Goal: Obtain resource: Obtain resource

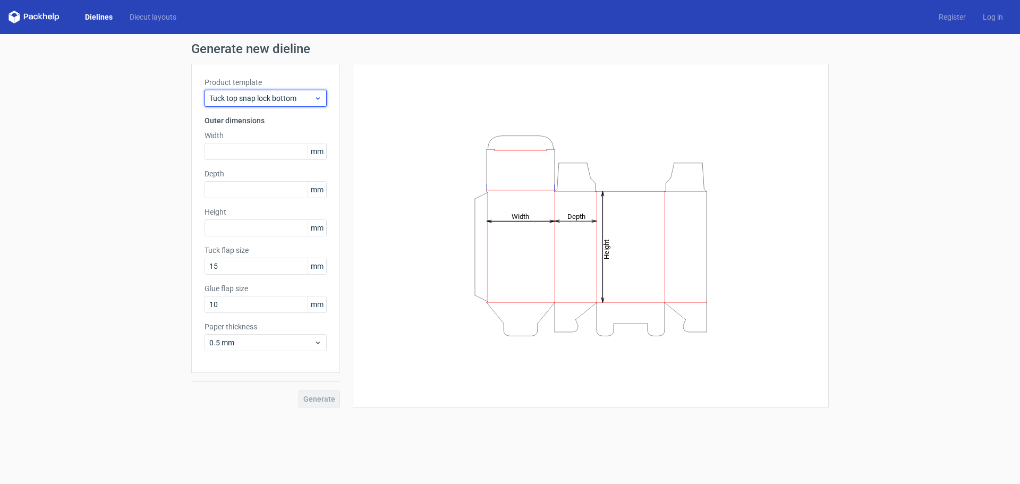
click at [315, 99] on icon at bounding box center [318, 98] width 8 height 9
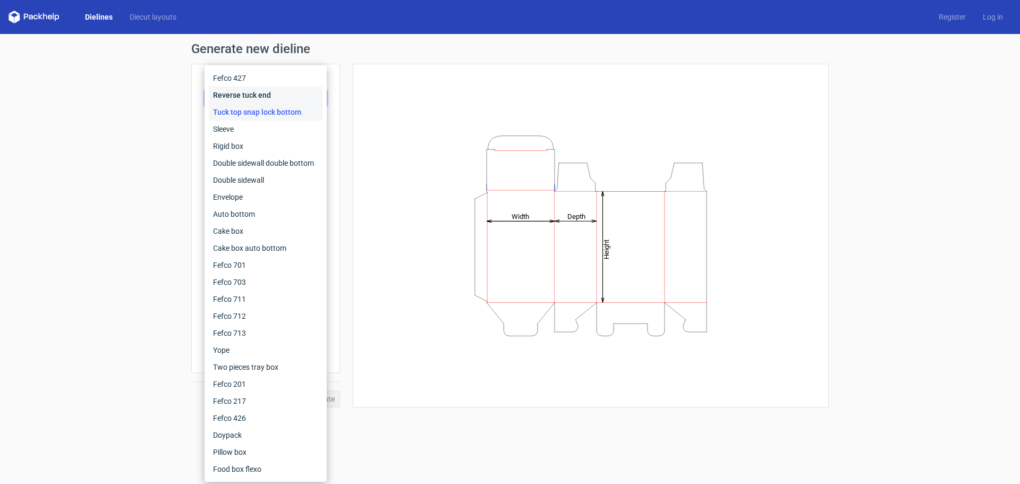
click at [270, 97] on div "Reverse tuck end" at bounding box center [266, 95] width 114 height 17
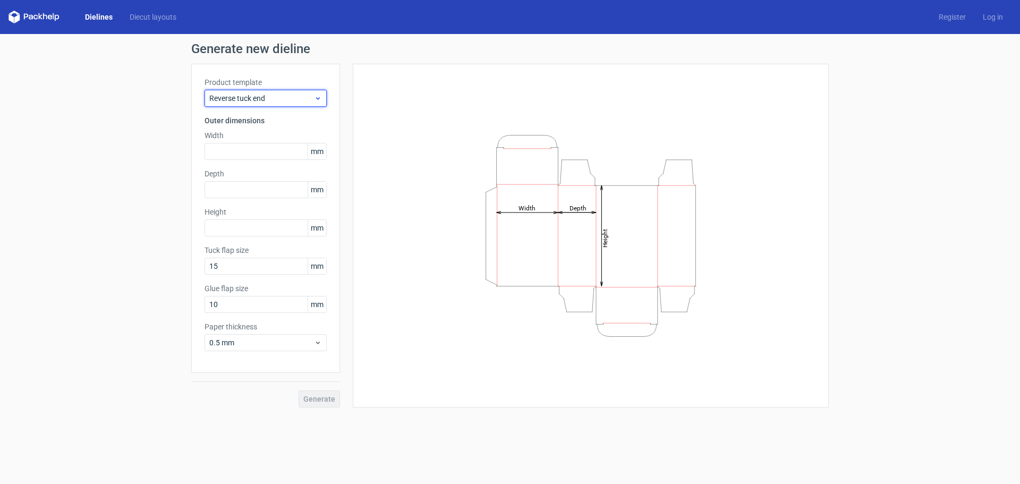
click at [278, 100] on span "Reverse tuck end" at bounding box center [261, 98] width 105 height 11
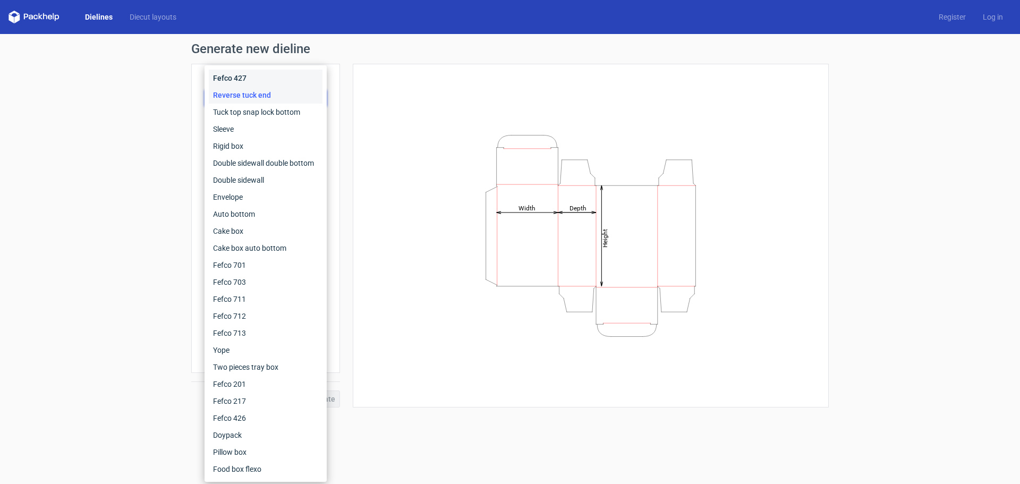
click at [278, 82] on div "Fefco 427" at bounding box center [266, 78] width 114 height 17
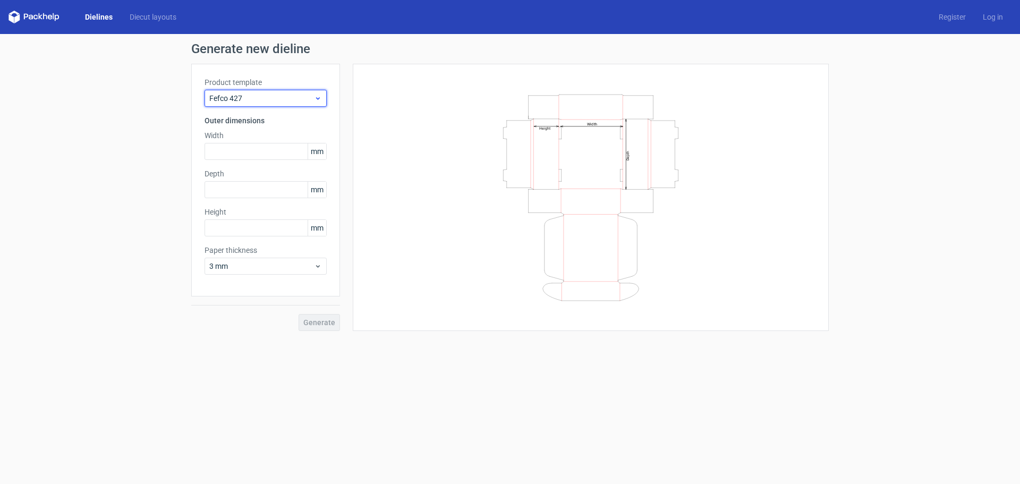
click at [284, 93] on span "Fefco 427" at bounding box center [261, 98] width 105 height 11
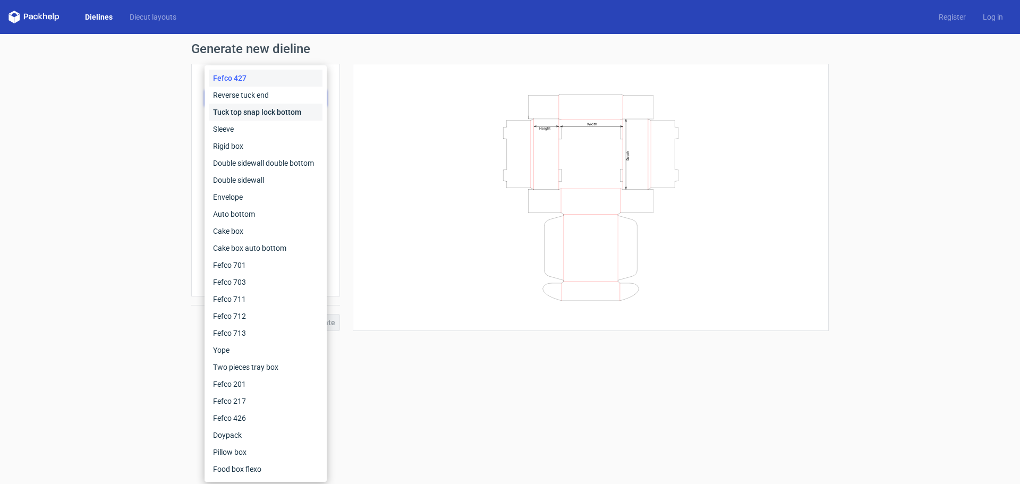
click at [278, 119] on div "Tuck top snap lock bottom" at bounding box center [266, 112] width 114 height 17
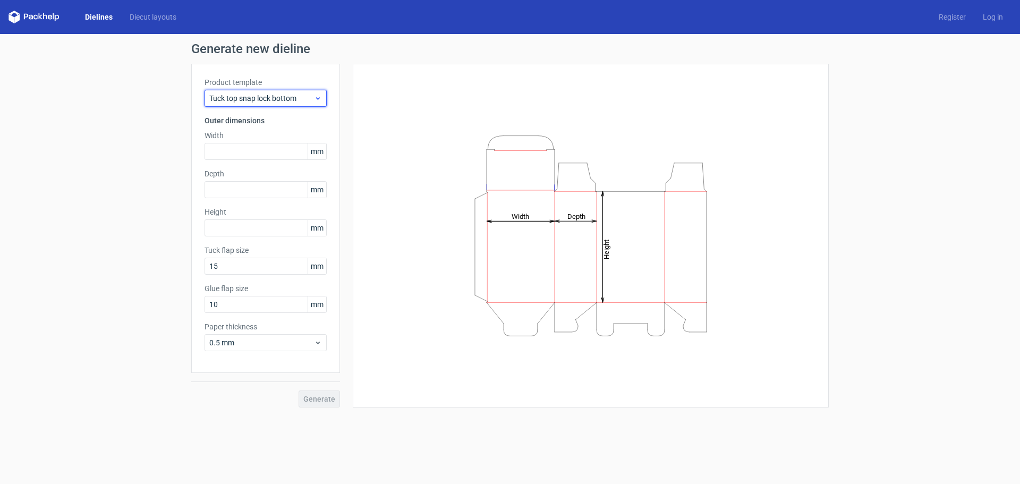
click at [286, 100] on span "Tuck top snap lock bottom" at bounding box center [261, 98] width 105 height 11
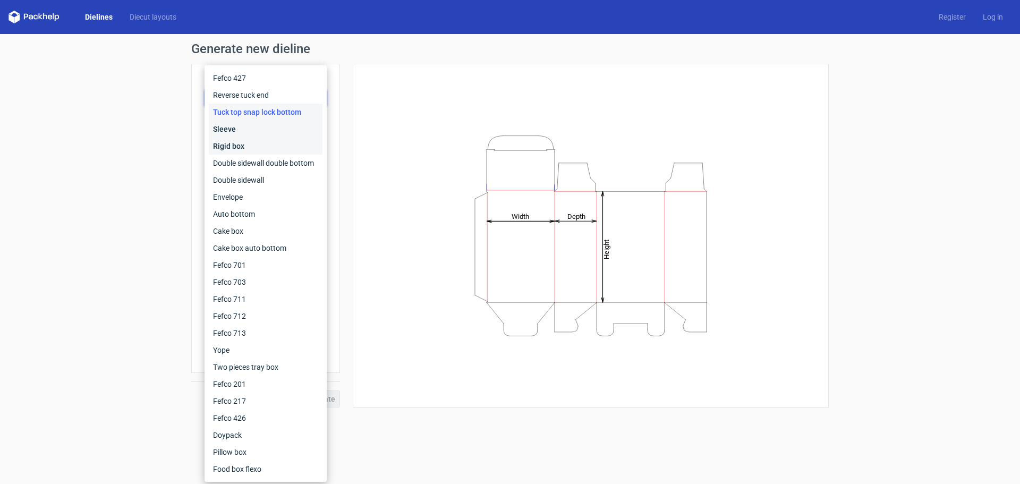
click at [278, 139] on div "Fefco 427 Reverse tuck end Tuck top snap lock bottom Sleeve Rigid box Double si…" at bounding box center [266, 274] width 114 height 408
click at [282, 123] on div "Sleeve" at bounding box center [266, 129] width 114 height 17
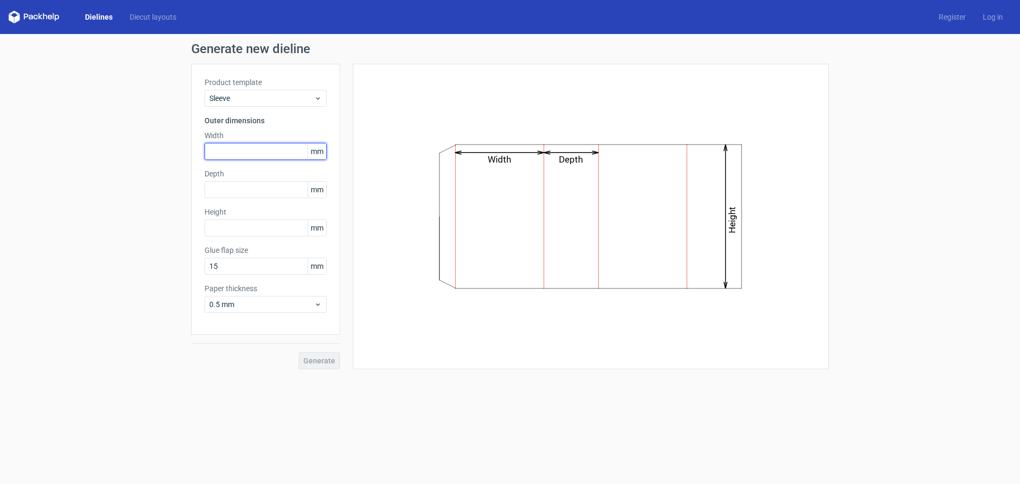
click at [271, 153] on input "text" at bounding box center [266, 151] width 122 height 17
type input "1"
type input "70"
type input "20"
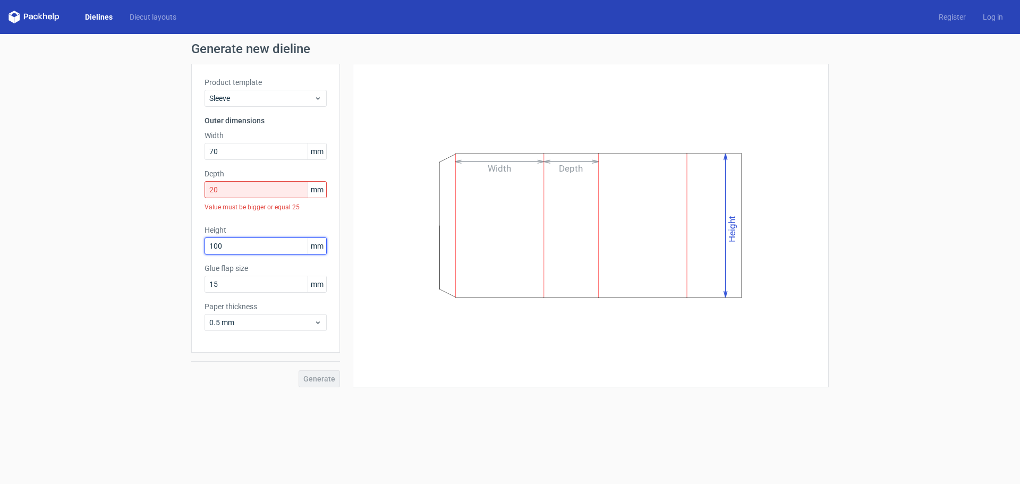
type input "100"
click at [233, 191] on input "20" at bounding box center [266, 189] width 122 height 17
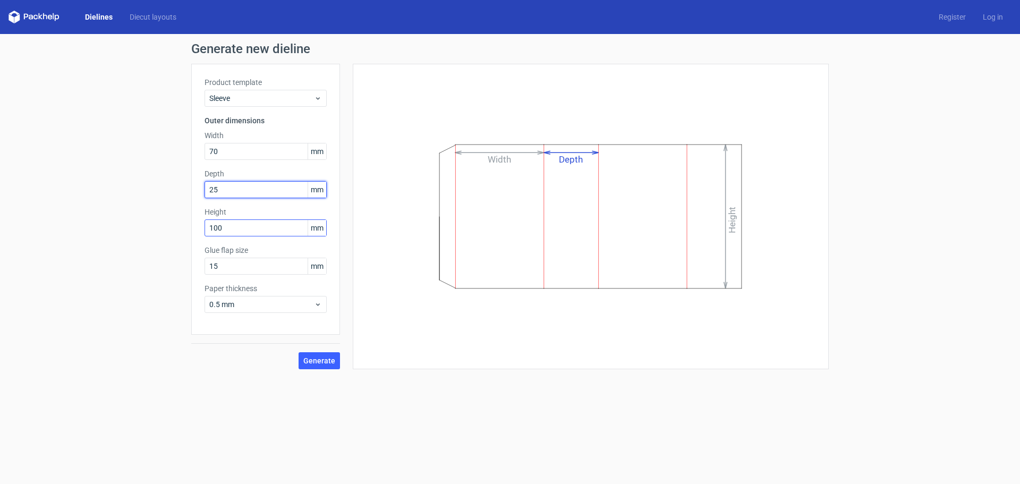
type input "25"
click at [232, 232] on input "100" at bounding box center [266, 227] width 122 height 17
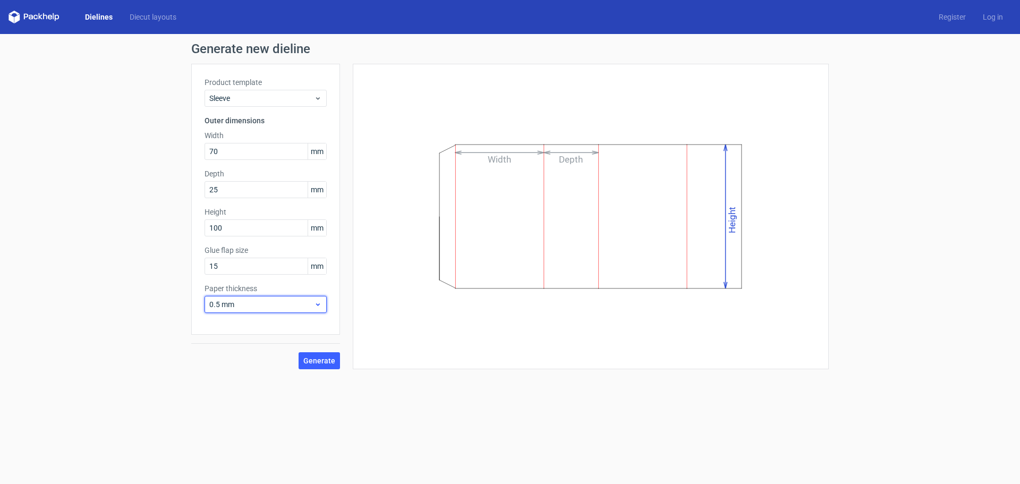
click at [259, 304] on span "0.5 mm" at bounding box center [261, 304] width 105 height 11
click at [251, 330] on div "0.4 mm" at bounding box center [266, 327] width 114 height 17
click at [314, 364] on span "Generate" at bounding box center [319, 360] width 32 height 7
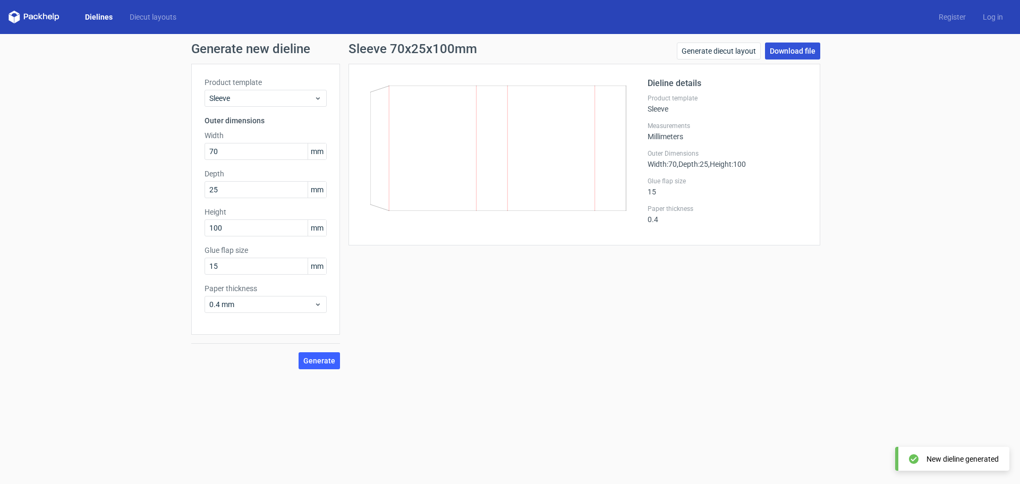
click at [792, 51] on link "Download file" at bounding box center [792, 51] width 55 height 17
click at [265, 98] on span "Sleeve" at bounding box center [261, 98] width 105 height 11
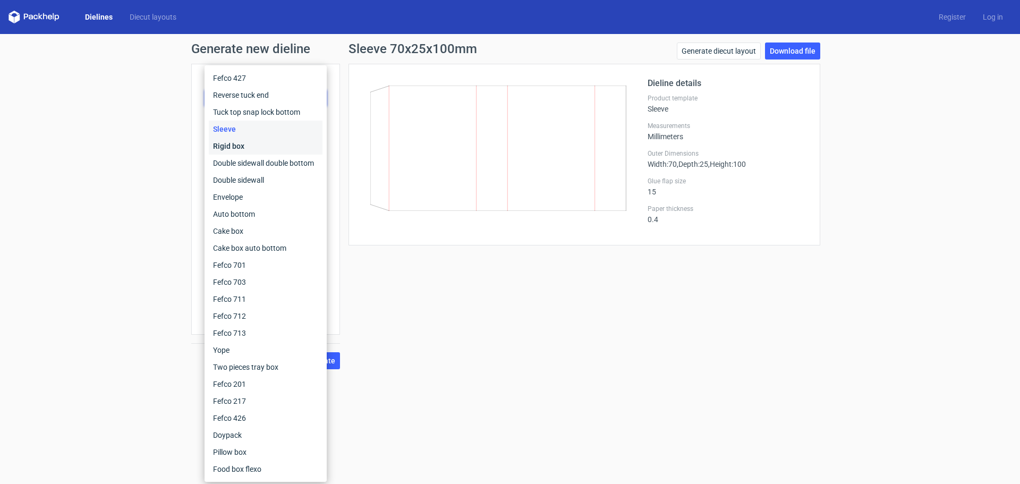
click at [248, 147] on div "Rigid box" at bounding box center [266, 146] width 114 height 17
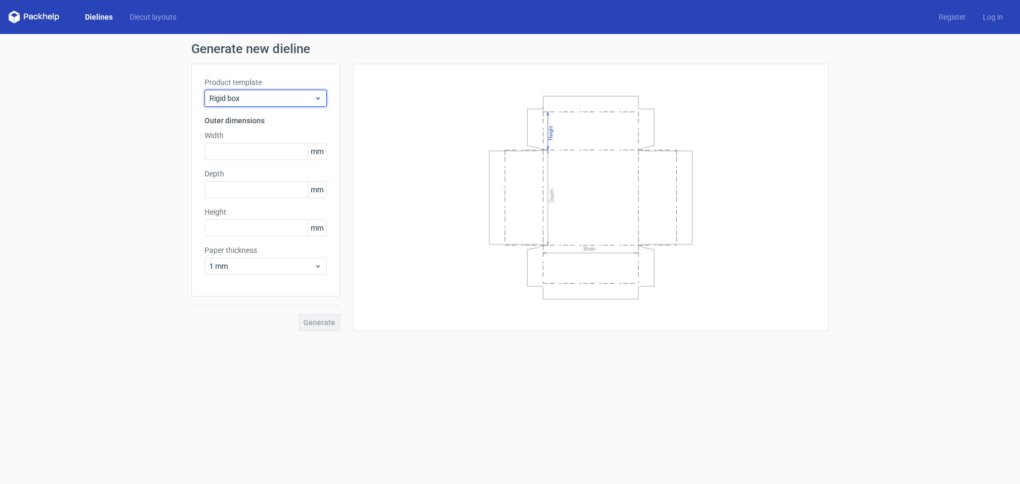
click at [305, 97] on span "Rigid box" at bounding box center [261, 98] width 105 height 11
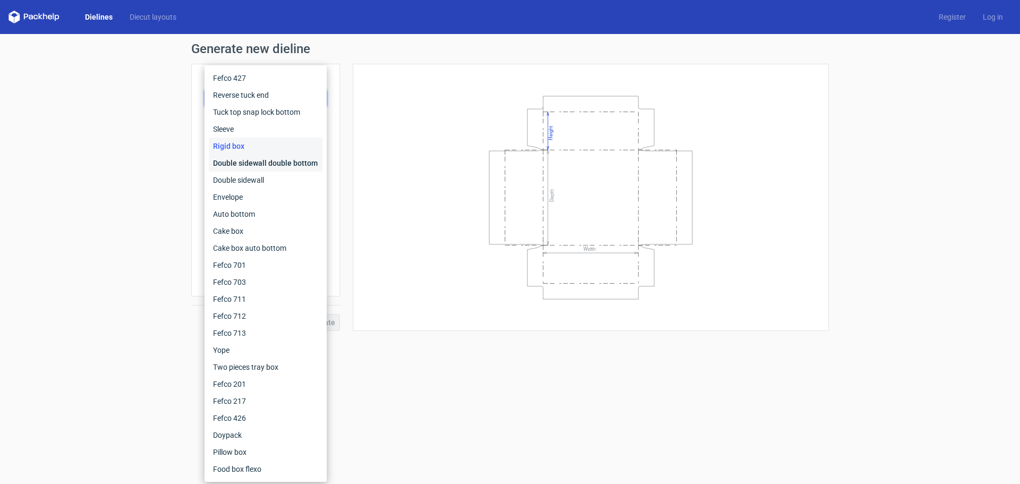
click at [278, 160] on div "Double sidewall double bottom" at bounding box center [266, 163] width 114 height 17
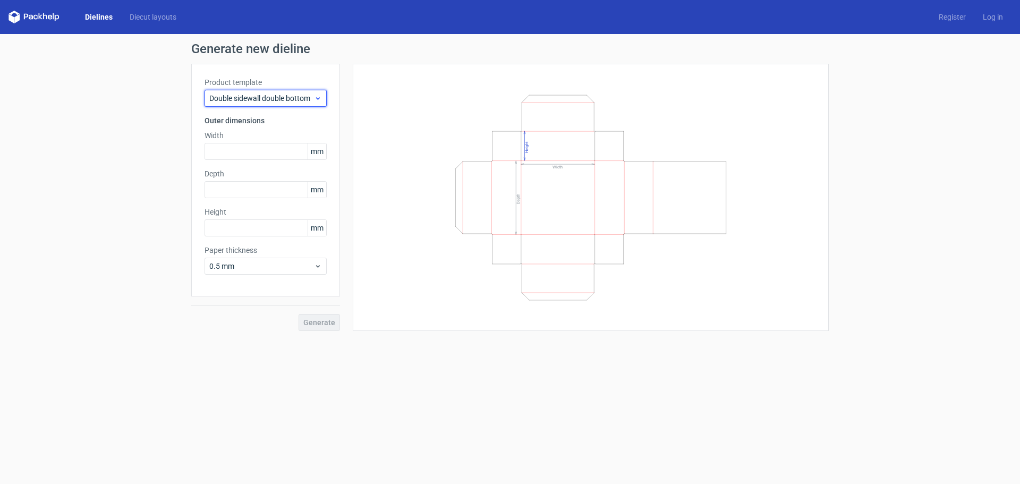
click at [297, 104] on div "Double sidewall double bottom" at bounding box center [266, 98] width 122 height 17
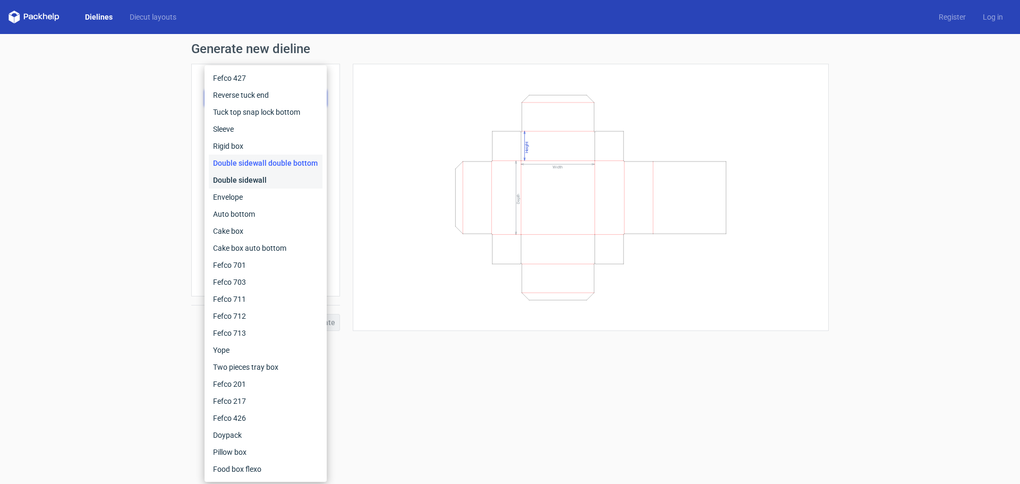
click at [287, 182] on div "Double sidewall" at bounding box center [266, 180] width 114 height 17
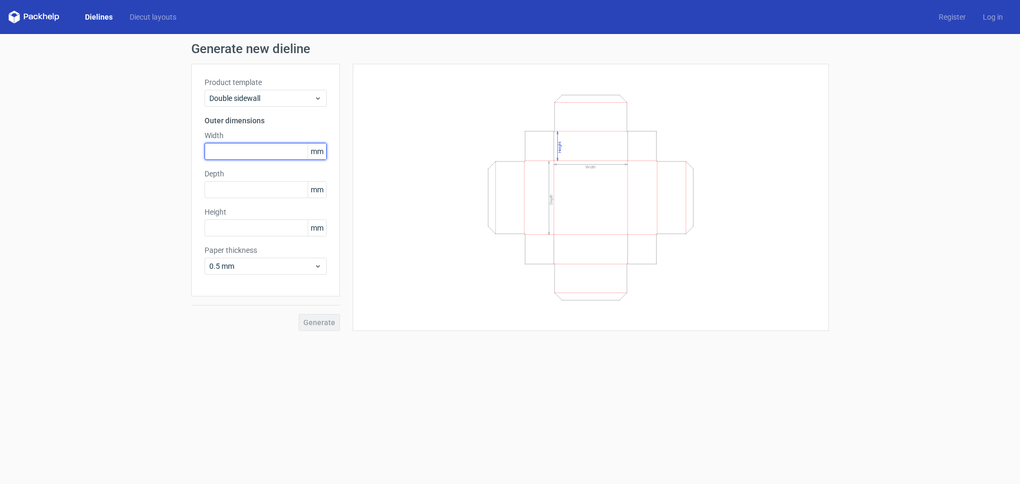
click at [274, 150] on input "text" at bounding box center [266, 151] width 122 height 17
type input "70"
type input "100"
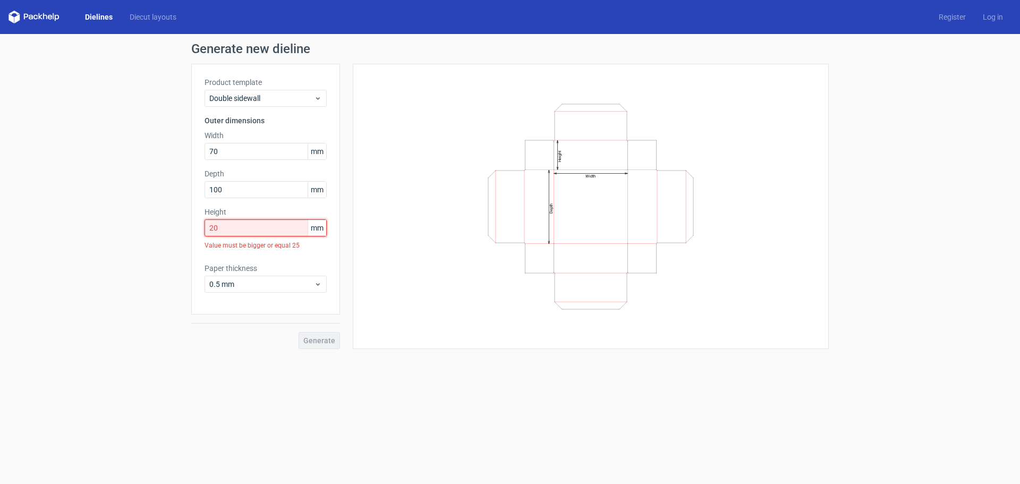
click at [247, 230] on input "20" at bounding box center [266, 227] width 122 height 17
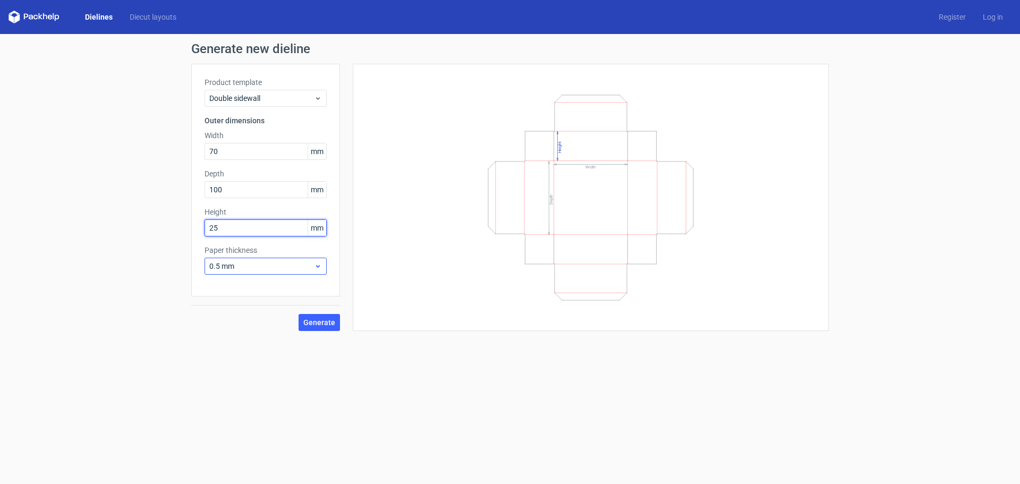
type input "25"
click at [298, 265] on span "0.5 mm" at bounding box center [261, 266] width 105 height 11
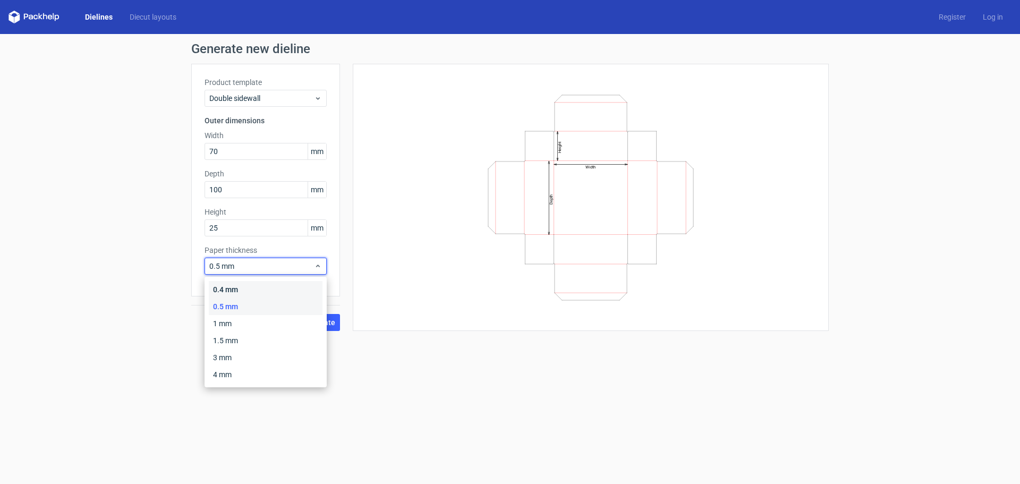
click at [286, 286] on div "0.4 mm" at bounding box center [266, 289] width 114 height 17
